Goal: Task Accomplishment & Management: Manage account settings

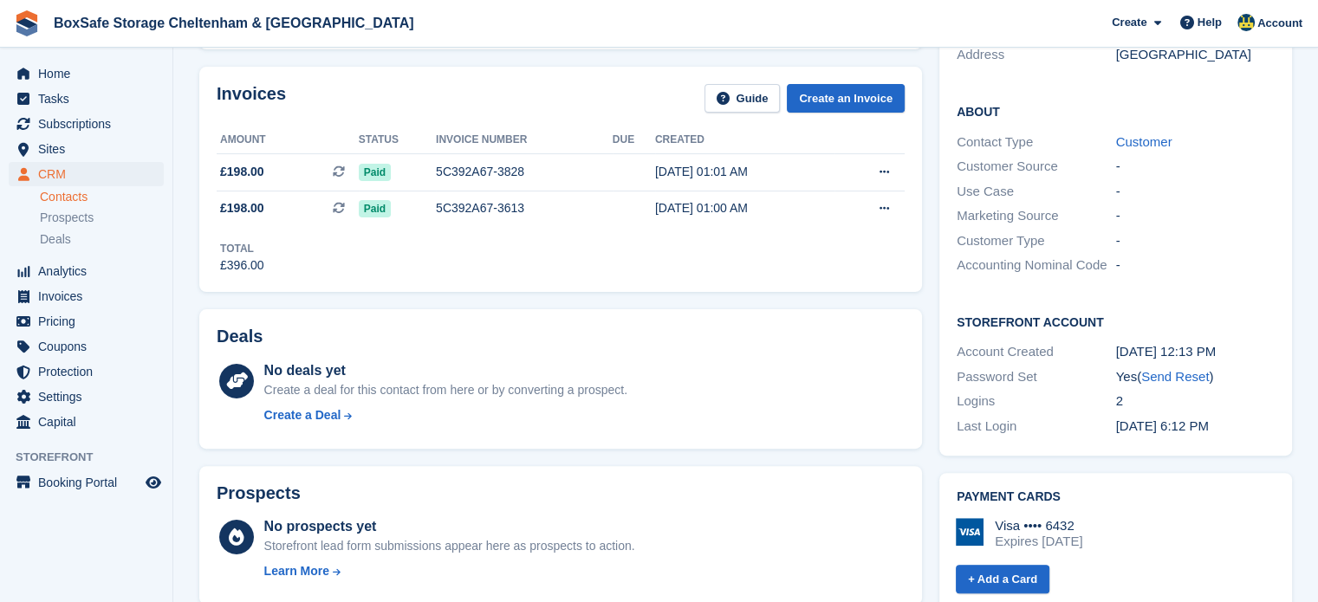
scroll to position [447, 0]
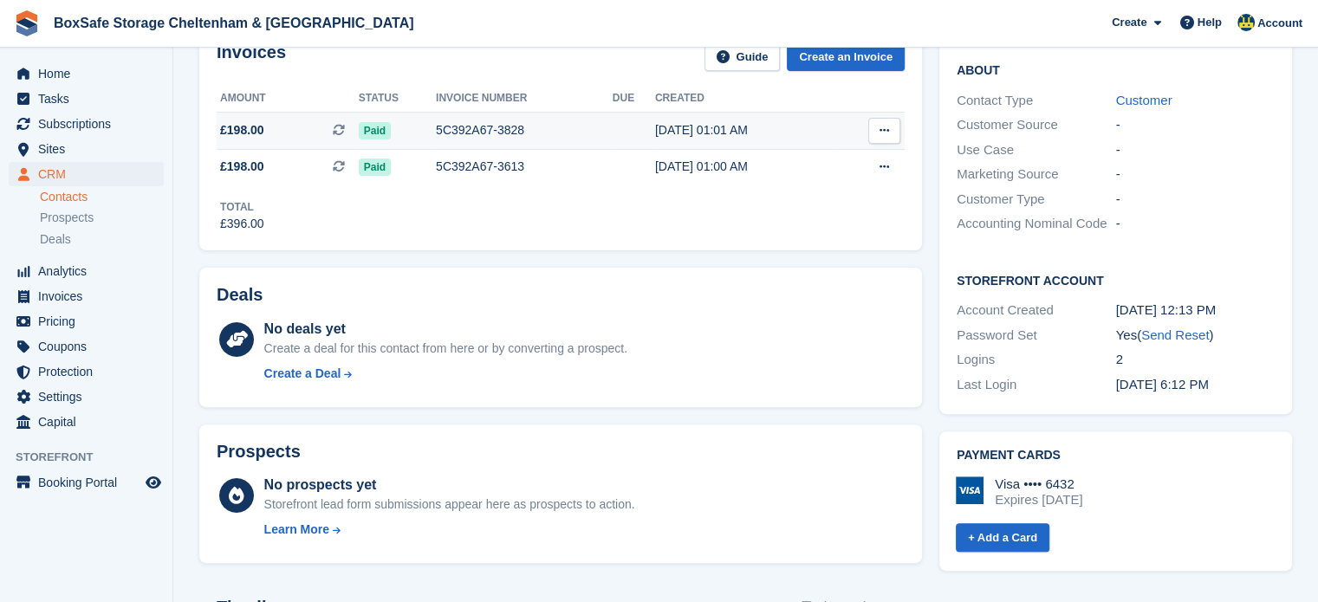
click at [697, 127] on div "[DATE] 01:01 AM" at bounding box center [744, 130] width 179 height 18
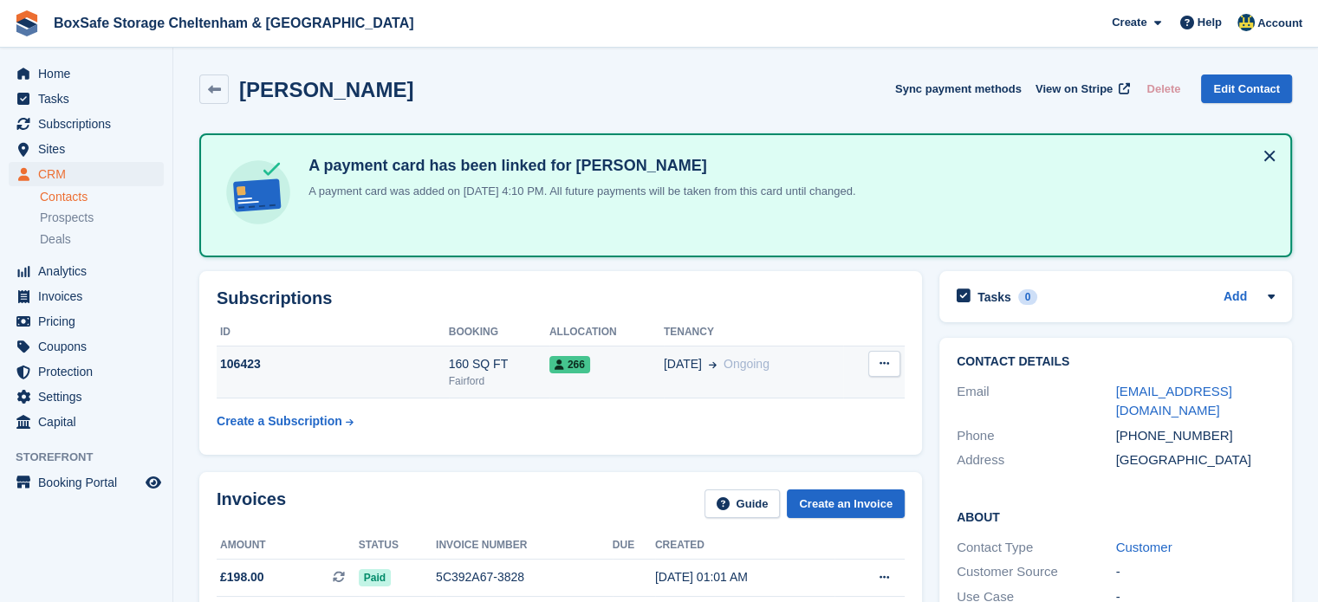
click at [442, 363] on div "106423" at bounding box center [333, 364] width 232 height 18
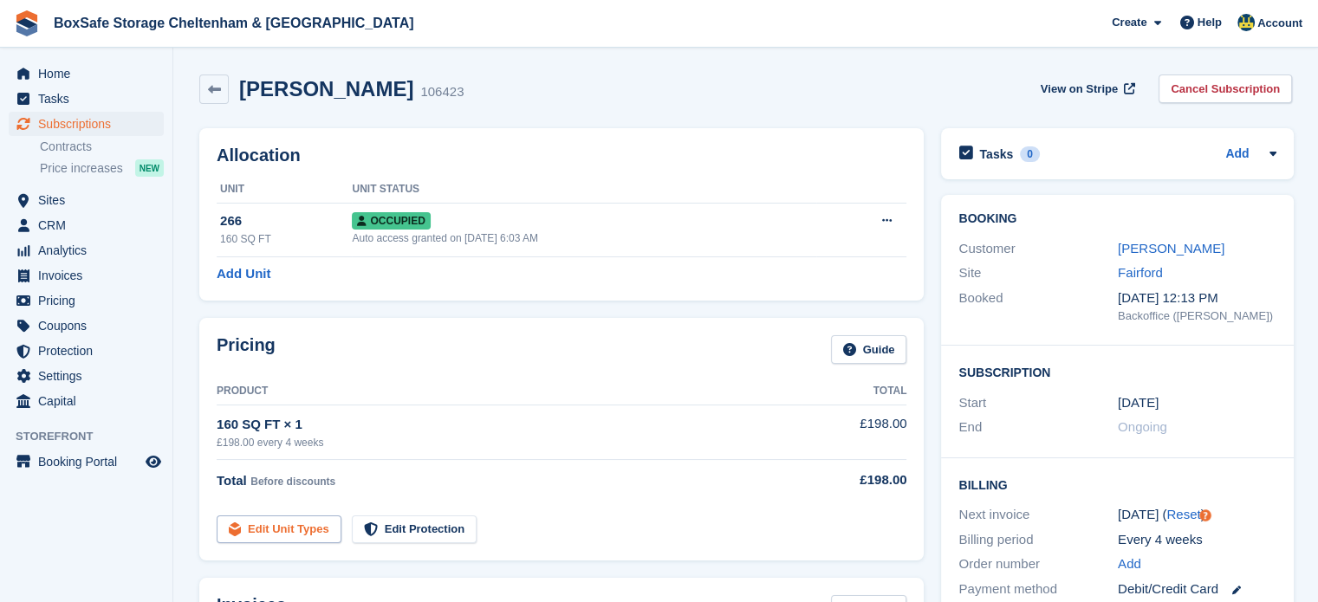
click at [291, 522] on link "Edit Unit Types" at bounding box center [279, 530] width 125 height 29
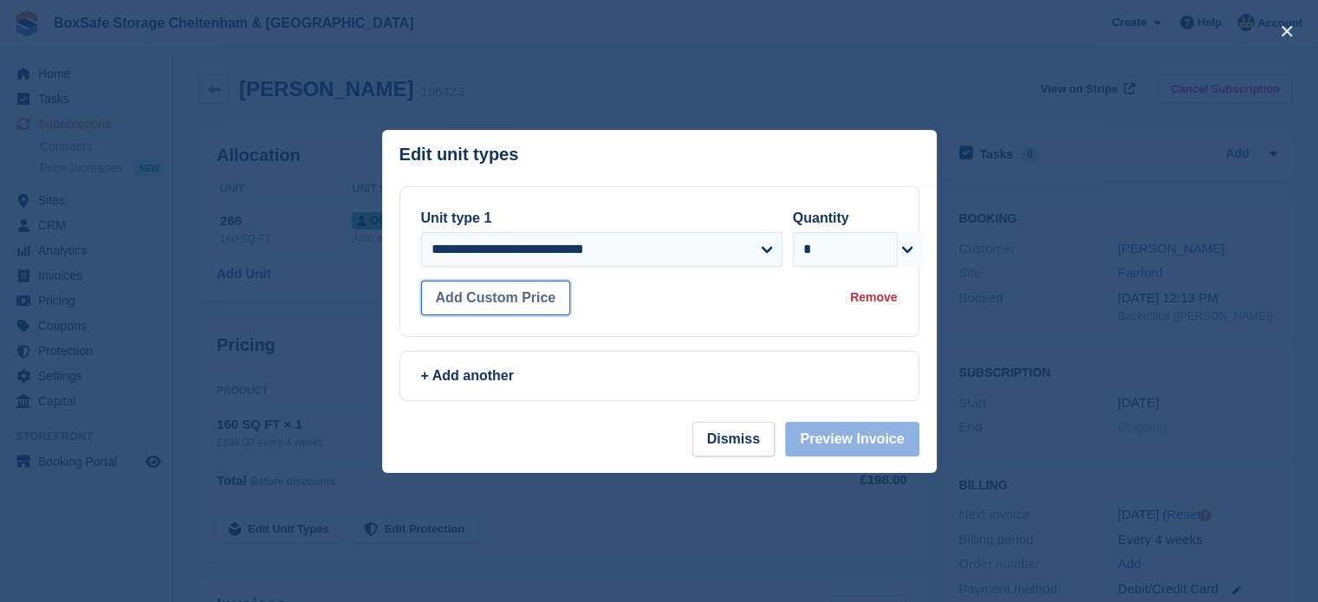
click at [491, 303] on button "Add Custom Price" at bounding box center [496, 298] width 150 height 35
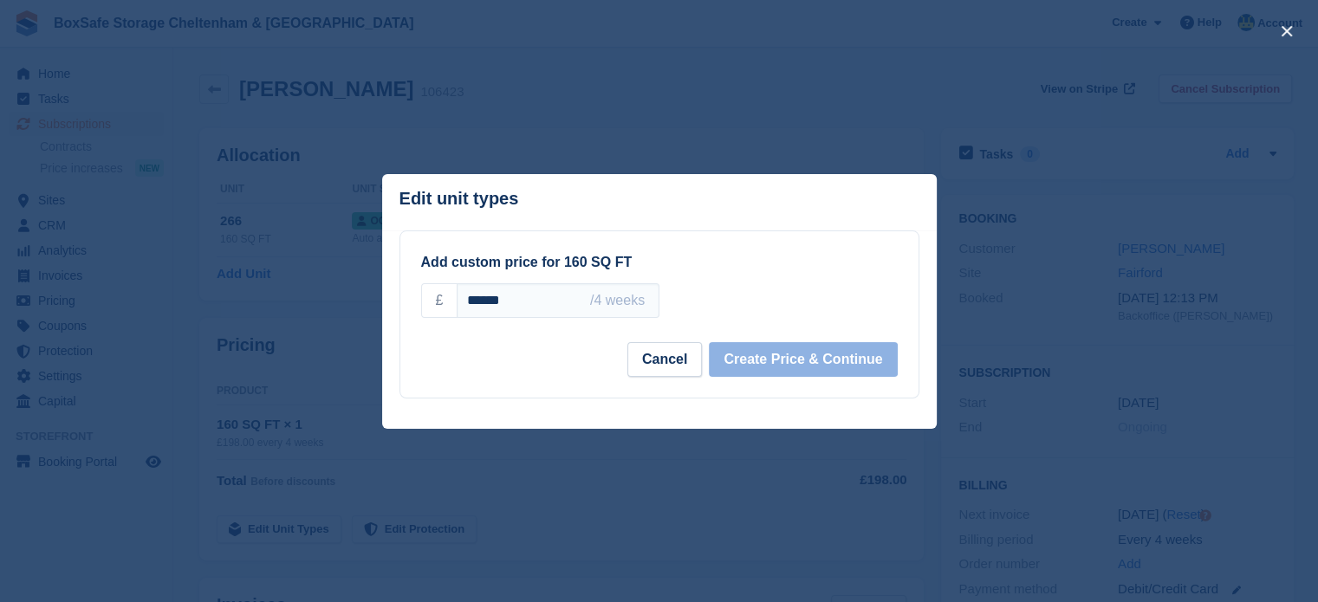
drag, startPoint x: 465, startPoint y: 310, endPoint x: 286, endPoint y: 322, distance: 179.8
click at [286, 322] on div "**********" at bounding box center [659, 301] width 1318 height 602
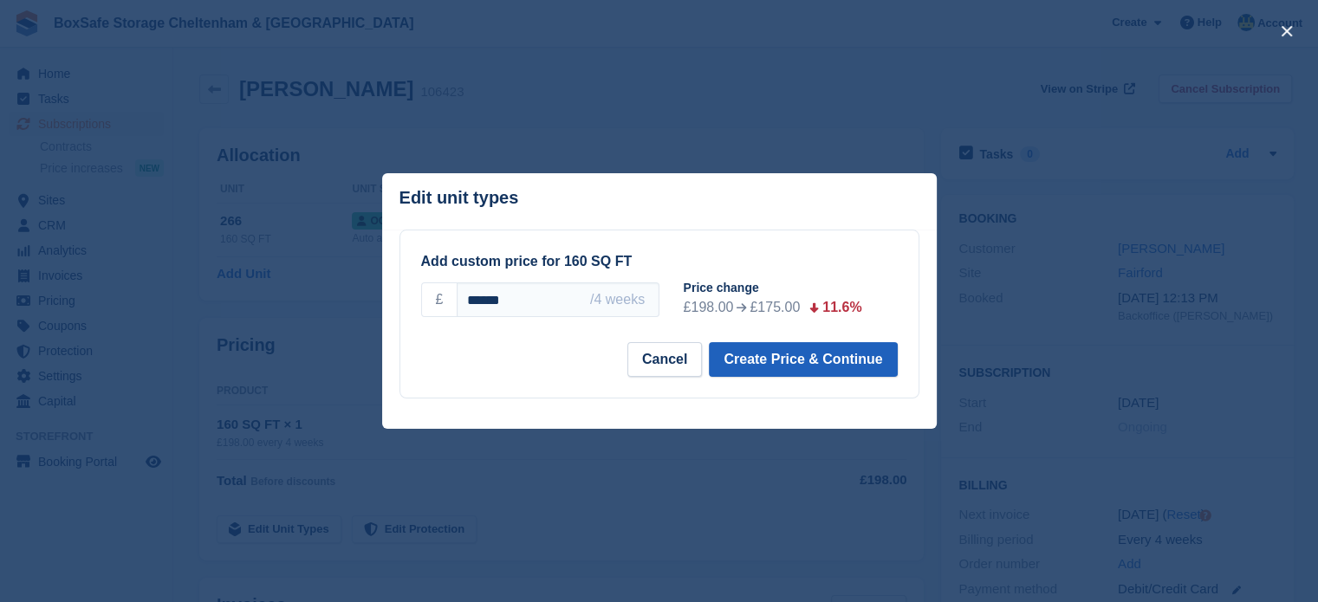
type input "******"
click at [816, 352] on button "Create Price & Continue" at bounding box center [803, 359] width 188 height 35
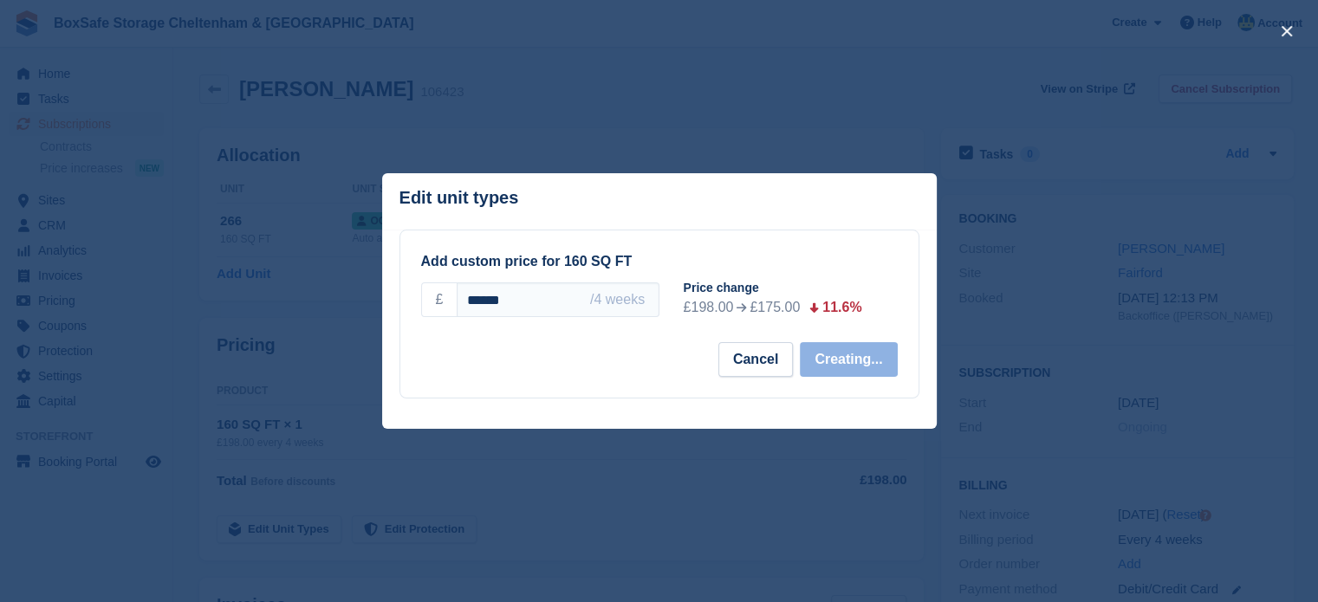
select select "*****"
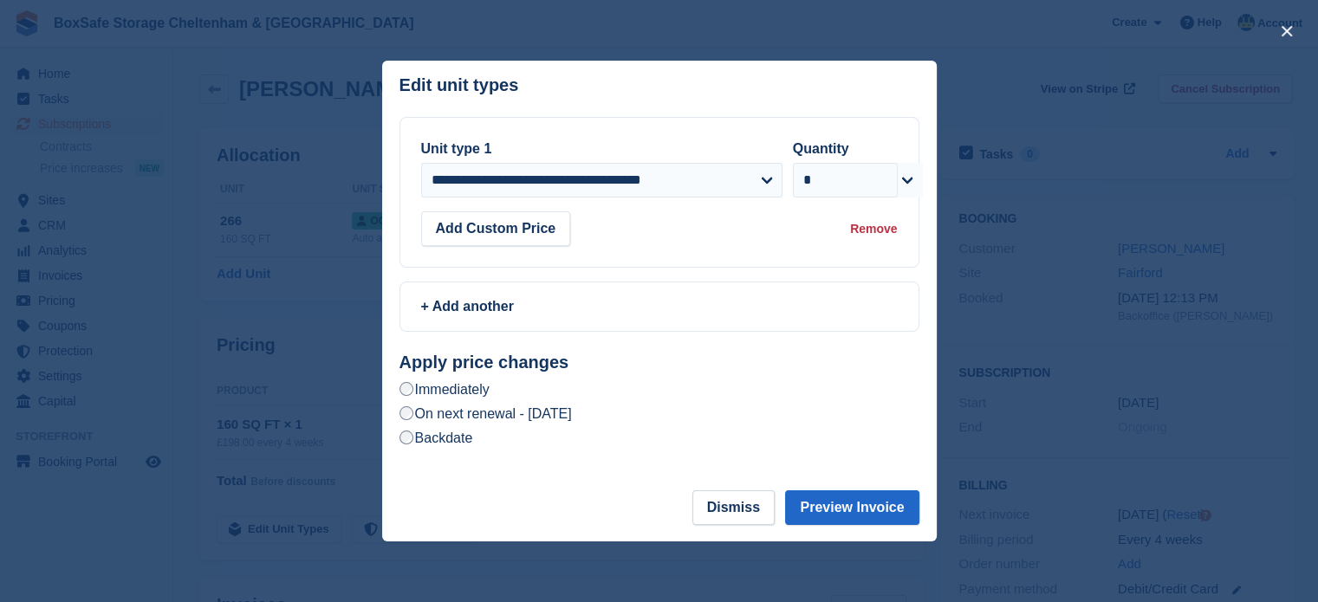
click at [572, 419] on label "On next renewal - Monday, 3rd November, 2025" at bounding box center [486, 414] width 172 height 18
click at [881, 515] on button "Preview Invoice" at bounding box center [851, 508] width 133 height 35
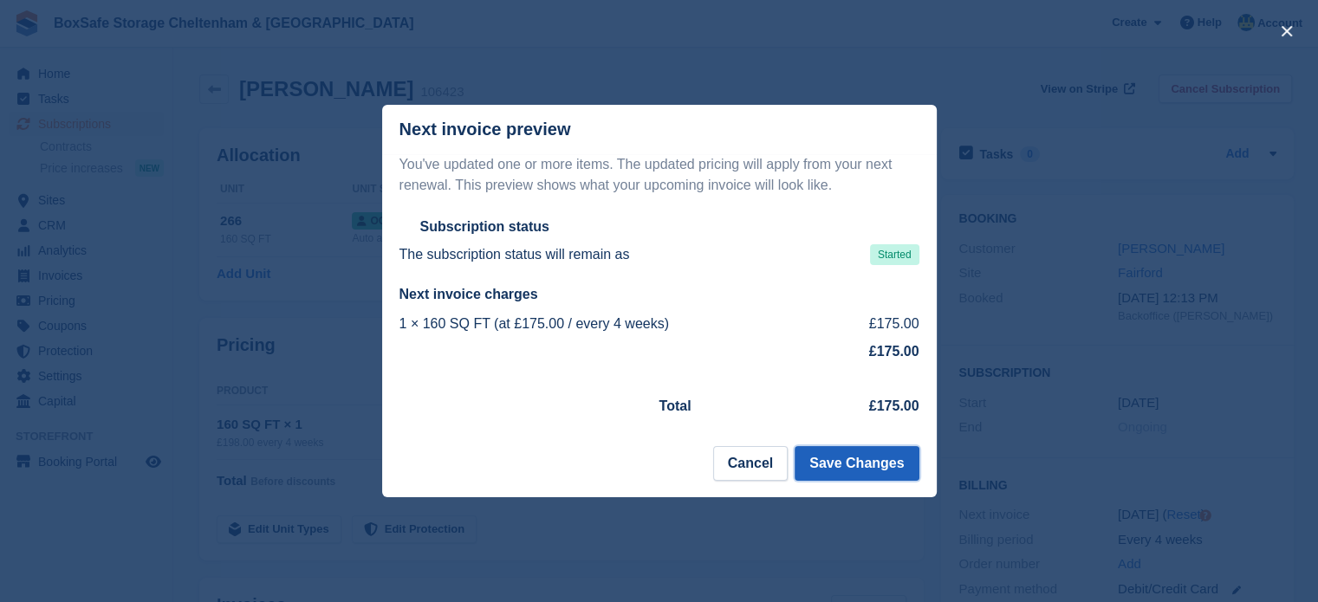
click at [861, 479] on button "Save Changes" at bounding box center [857, 463] width 124 height 35
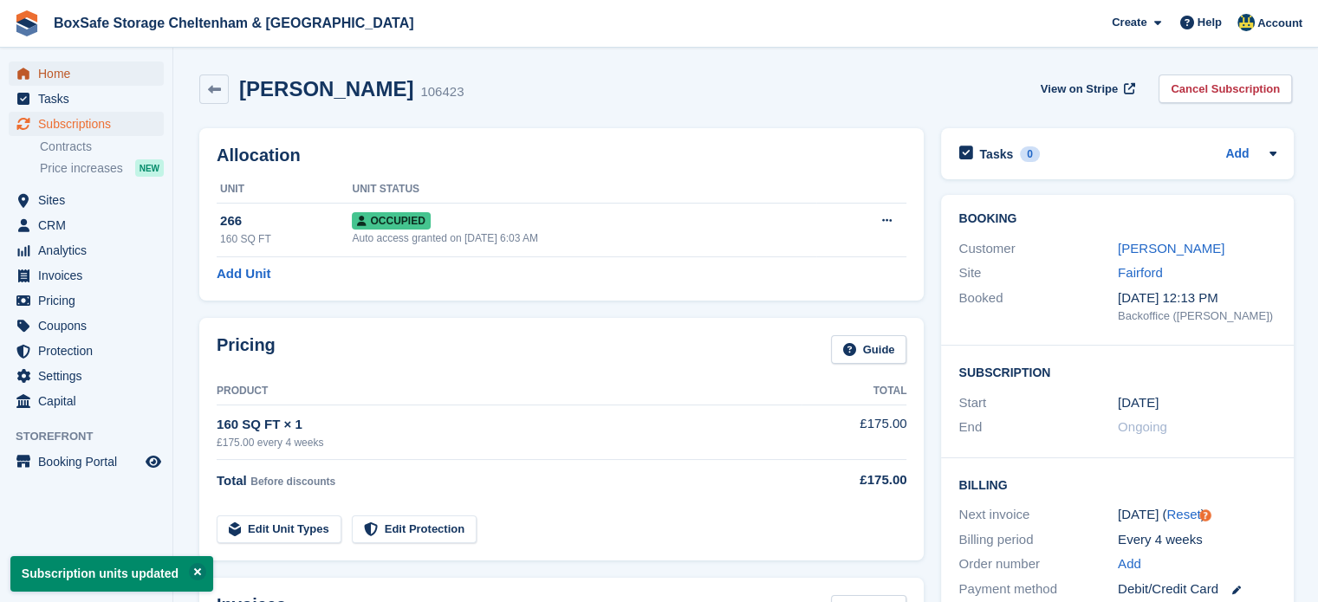
click at [103, 75] on span "Home" at bounding box center [90, 74] width 104 height 24
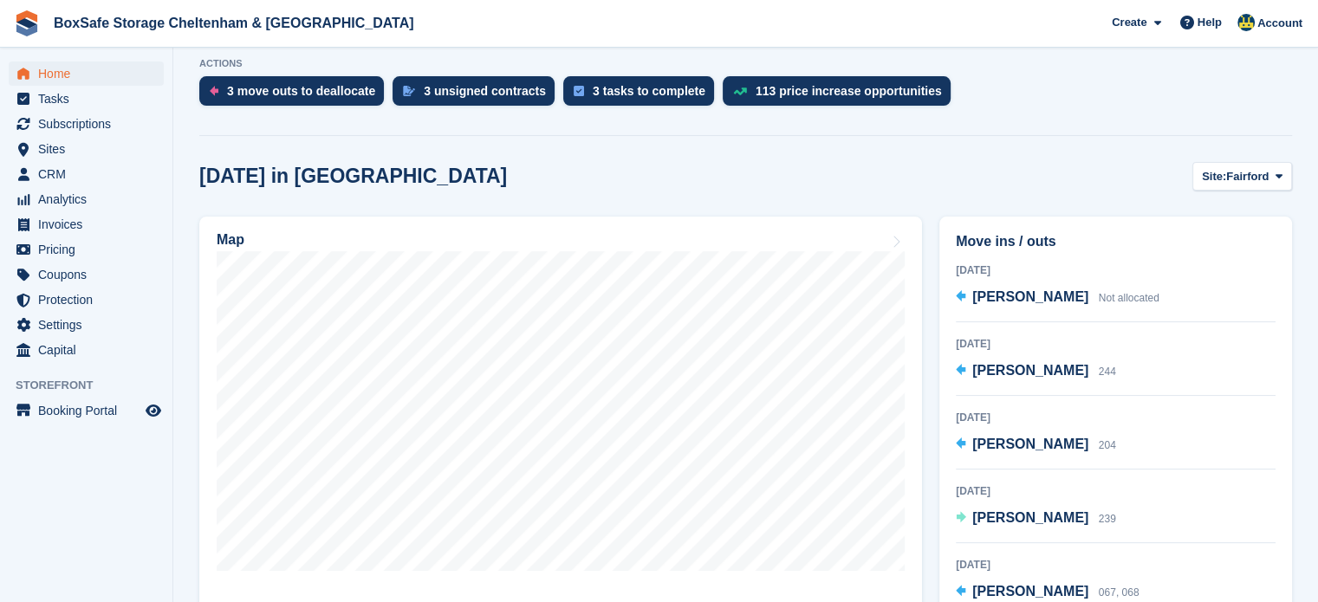
scroll to position [393, 0]
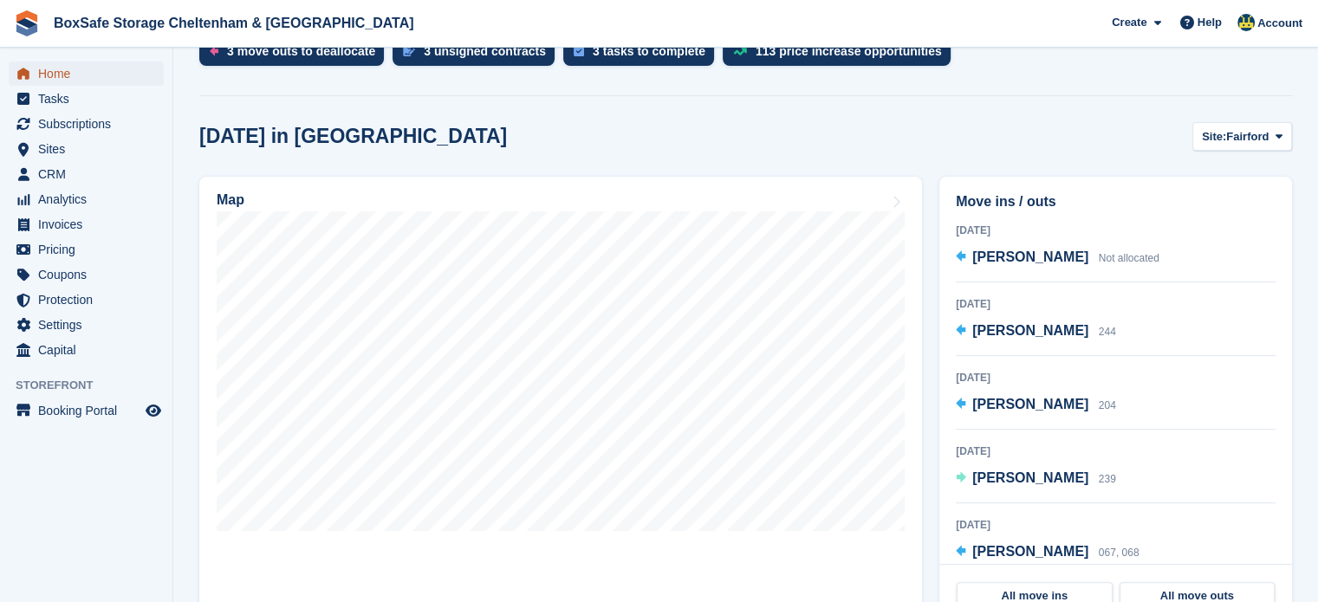
click at [63, 65] on span "Home" at bounding box center [90, 74] width 104 height 24
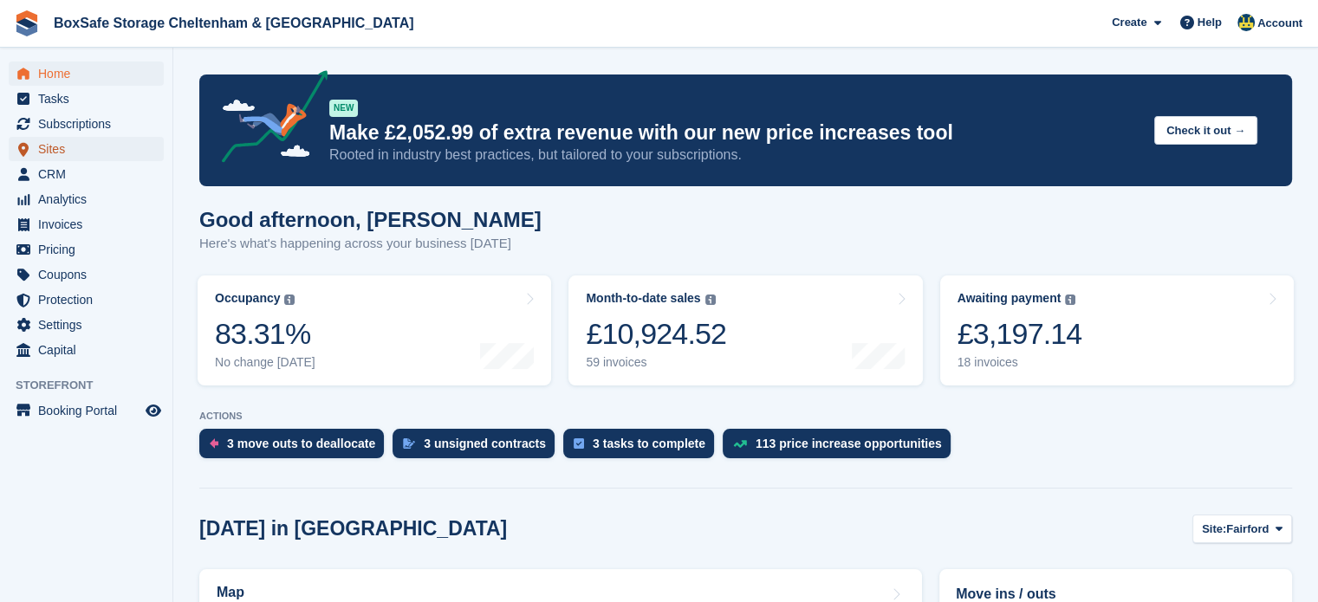
click at [113, 137] on span "Sites" at bounding box center [90, 149] width 104 height 24
click at [110, 124] on span "Subscriptions" at bounding box center [90, 124] width 104 height 24
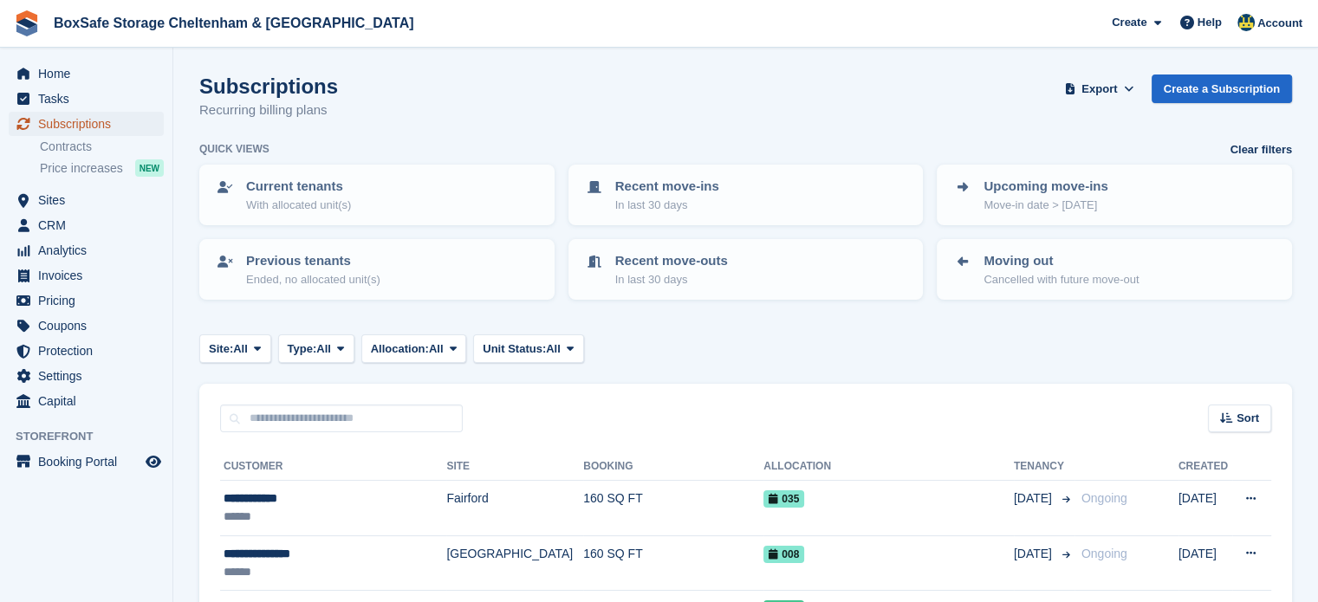
click at [113, 128] on span "Subscriptions" at bounding box center [90, 124] width 104 height 24
